Goal: Entertainment & Leisure: Consume media (video, audio)

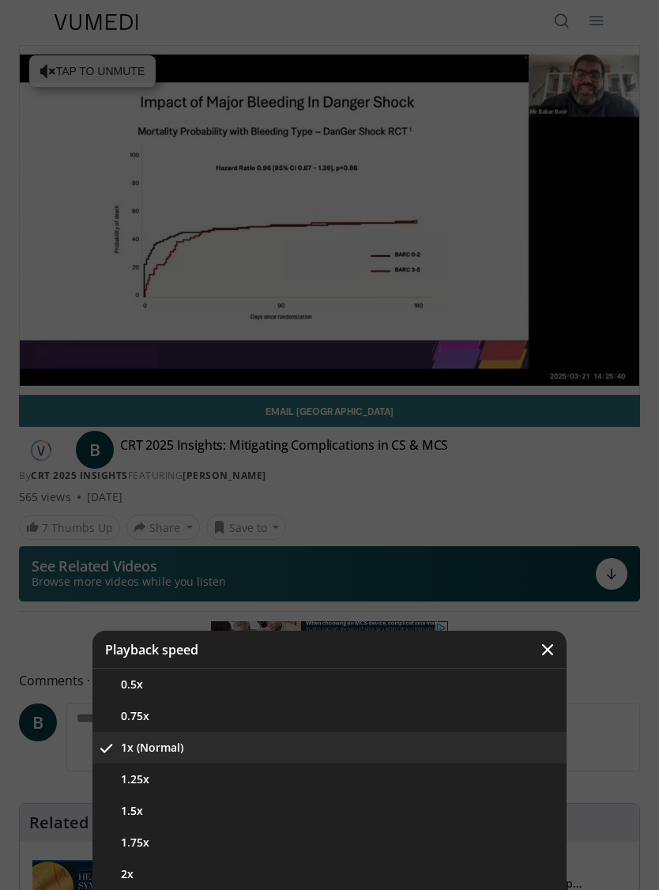
click at [175, 777] on button "1.25x" at bounding box center [329, 779] width 474 height 32
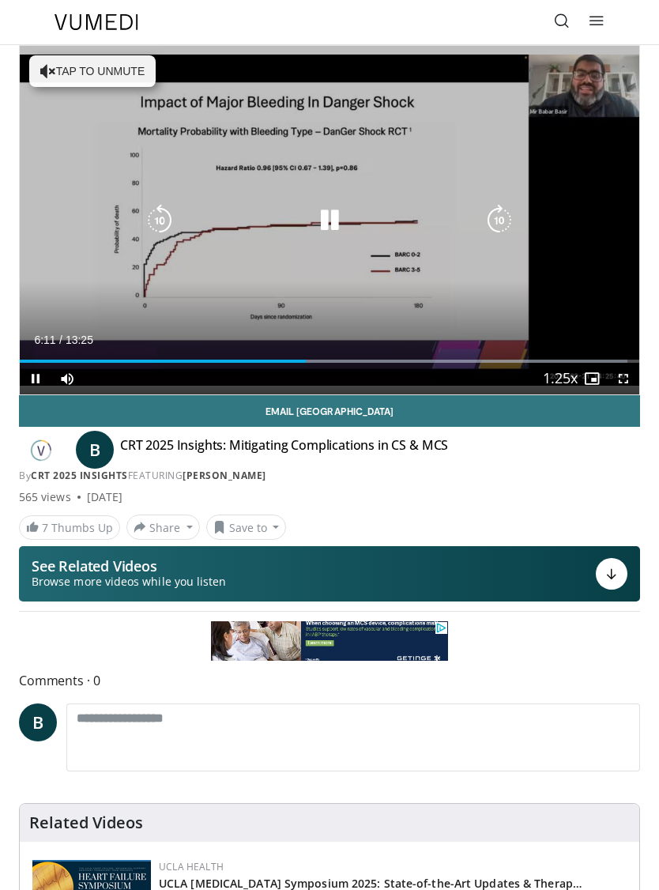
click at [326, 212] on icon "Video Player" at bounding box center [330, 221] width 32 height 32
click at [326, 216] on icon "Video Player" at bounding box center [330, 221] width 32 height 32
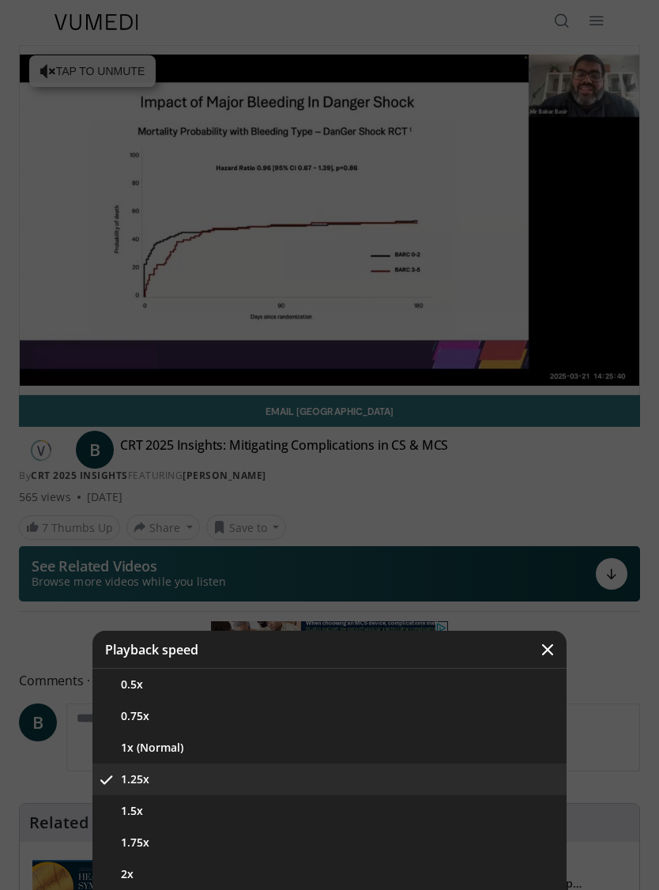
click at [152, 812] on button "1.5x" at bounding box center [329, 811] width 474 height 32
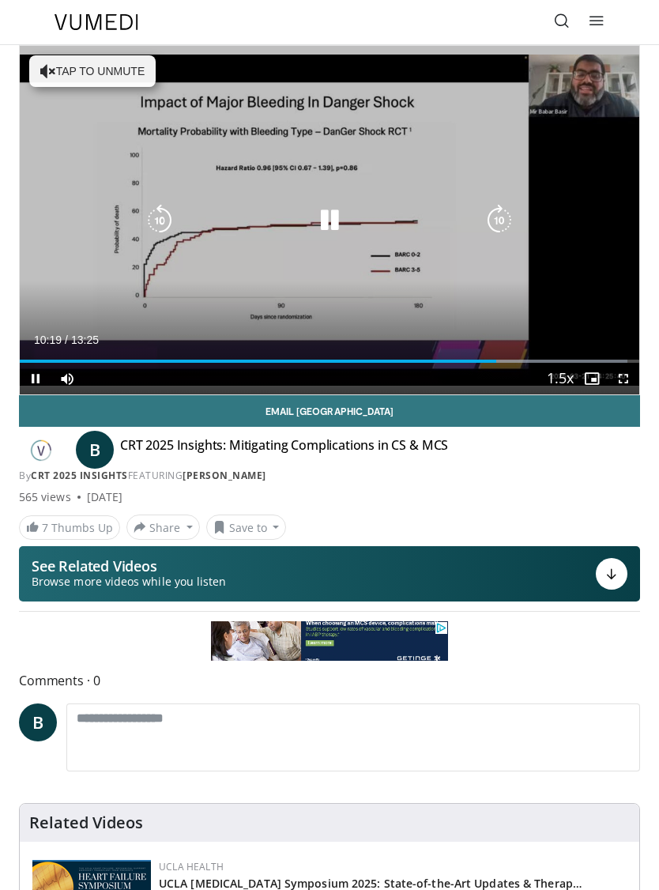
click at [329, 208] on icon "Video Player" at bounding box center [330, 221] width 32 height 32
click at [326, 214] on icon "Video Player" at bounding box center [330, 221] width 32 height 32
